Goal: Information Seeking & Learning: Learn about a topic

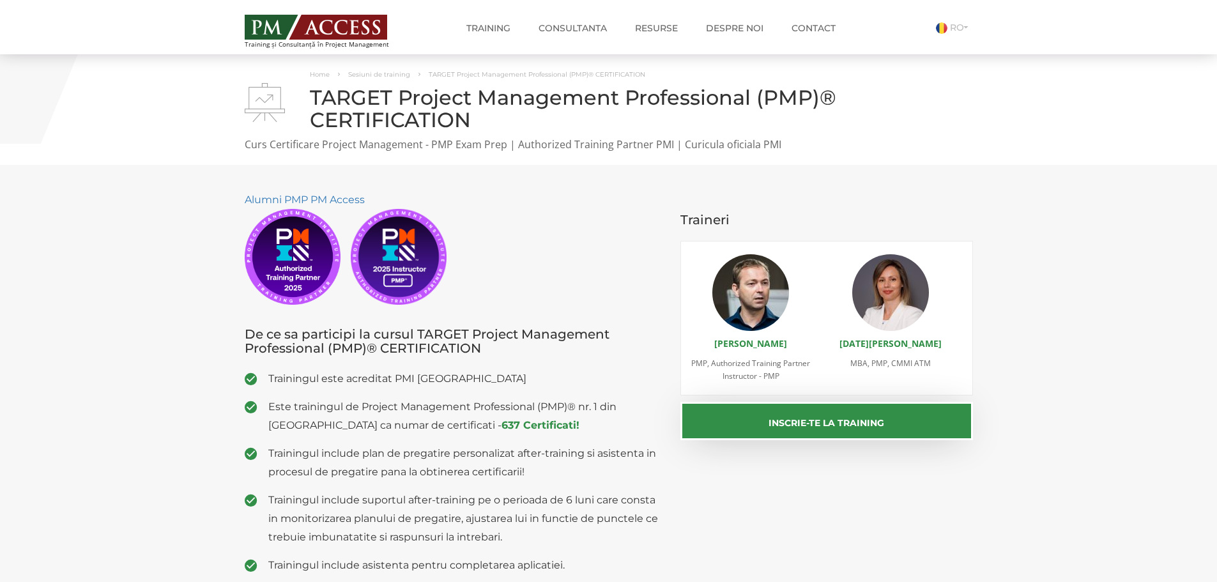
click at [107, 344] on section "Alumni PMP PM Access De ce sa participi la cursul TARGET Project Management Pro…" at bounding box center [608, 434] width 1217 height 538
click at [127, 275] on section "Alumni PMP PM Access De ce sa participi la cursul TARGET Project Management Pro…" at bounding box center [608, 434] width 1217 height 538
